Goal: Find specific page/section: Find specific page/section

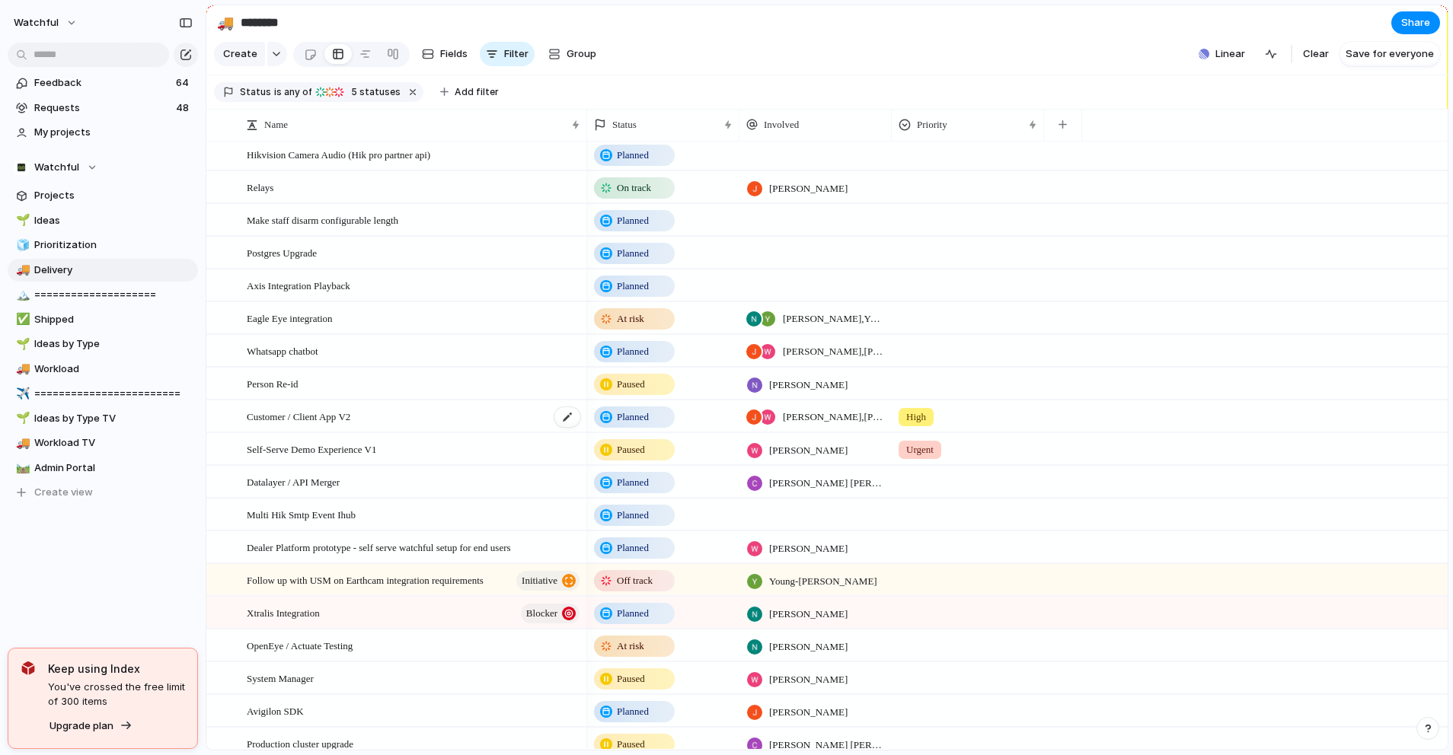
scroll to position [620, 0]
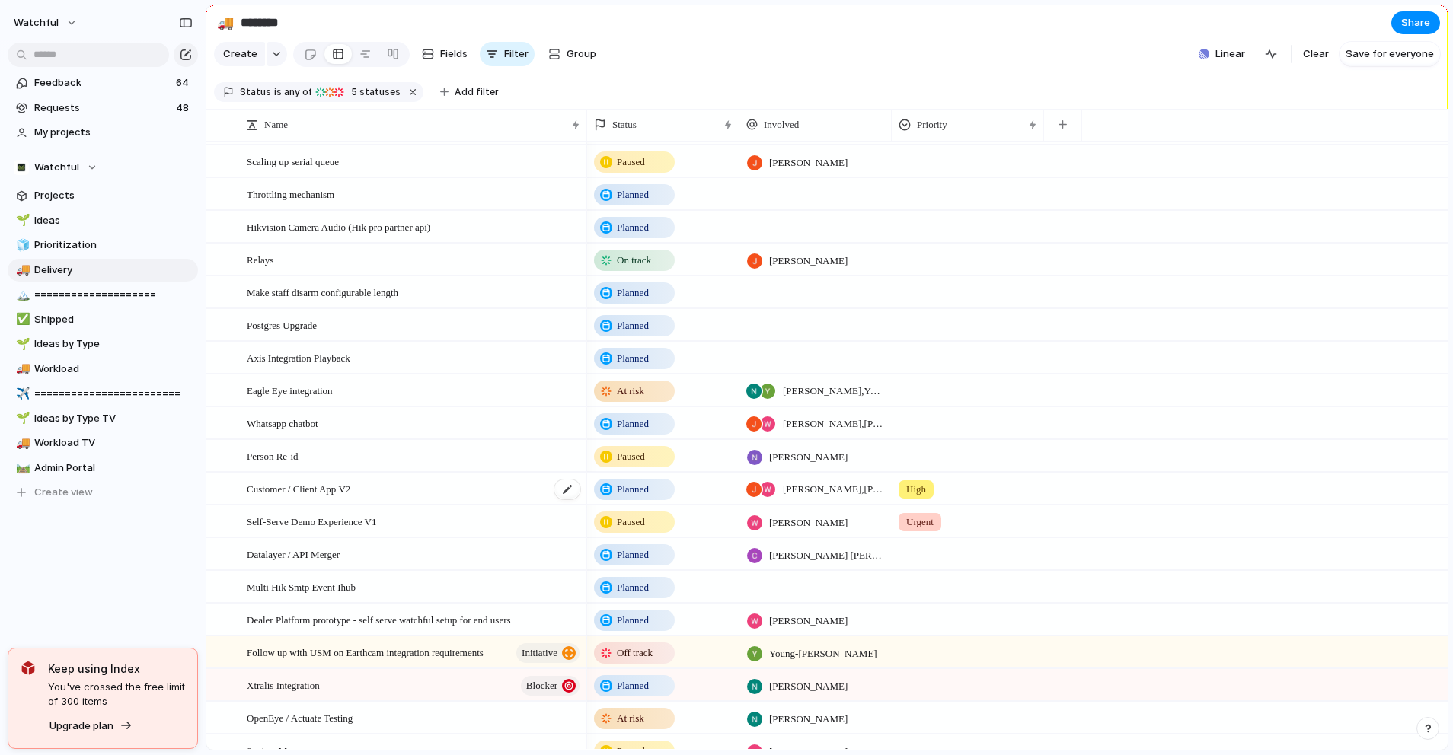
click at [387, 493] on div "Customer / Client App V2" at bounding box center [414, 489] width 335 height 31
